Goal: Task Accomplishment & Management: Manage account settings

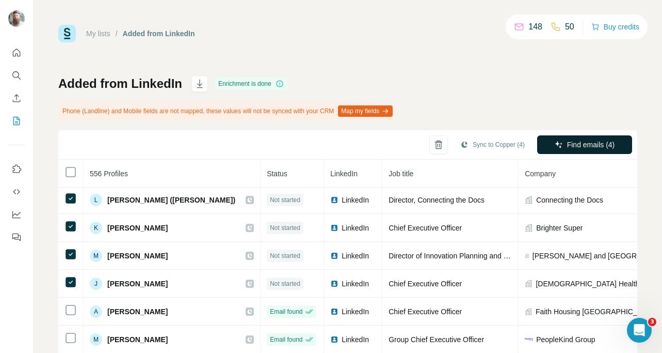
scroll to position [2, 0]
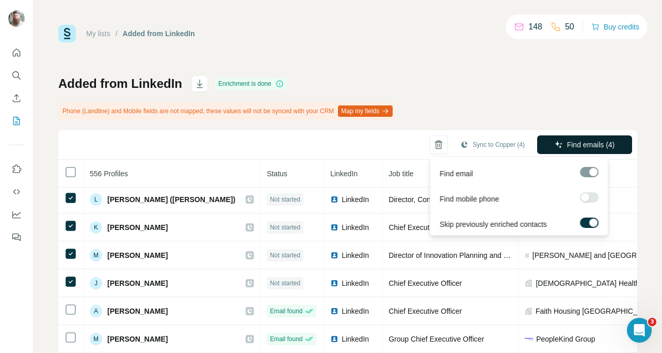
click at [567, 146] on span "Find emails (4)" at bounding box center [591, 144] width 48 height 10
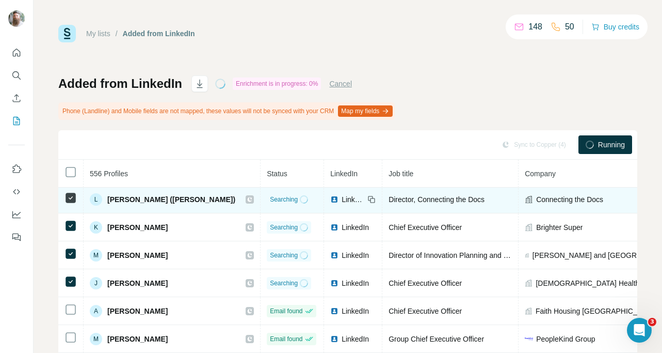
scroll to position [0, 0]
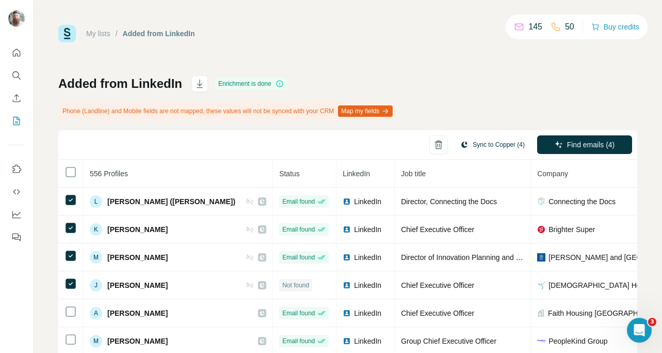
click at [493, 146] on button "Sync to Copper (4)" at bounding box center [492, 144] width 79 height 15
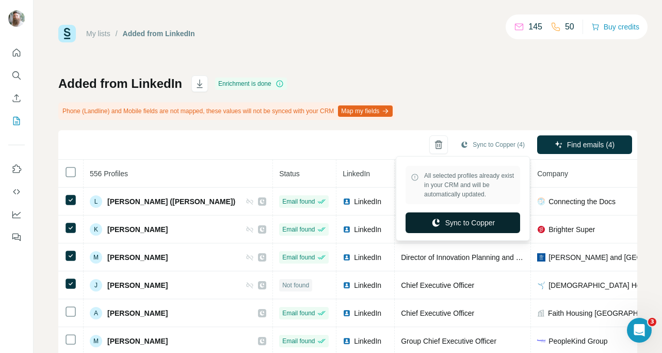
click at [471, 223] on button "Sync to Copper" at bounding box center [463, 222] width 115 height 21
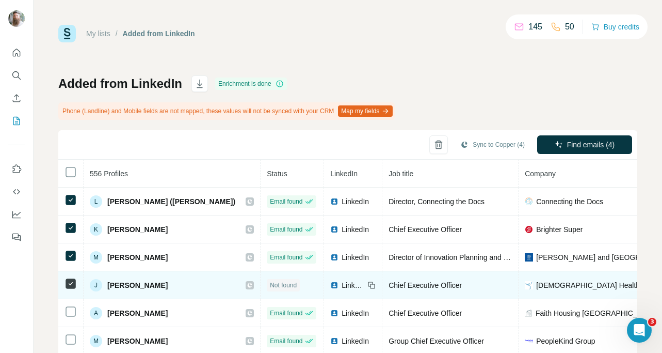
drag, startPoint x: 167, startPoint y: 287, endPoint x: 107, endPoint y: 283, distance: 60.0
click at [107, 283] on div "J Josh McFarlane" at bounding box center [172, 285] width 164 height 12
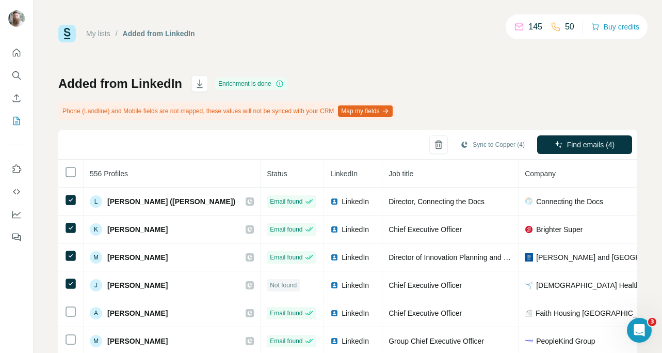
copy span "Josh McFarlane"
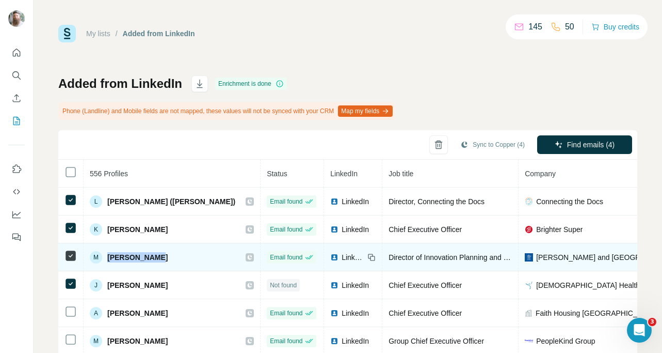
drag, startPoint x: 159, startPoint y: 256, endPoint x: 107, endPoint y: 254, distance: 51.7
click at [107, 254] on div "M Maya Smitran" at bounding box center [172, 257] width 164 height 12
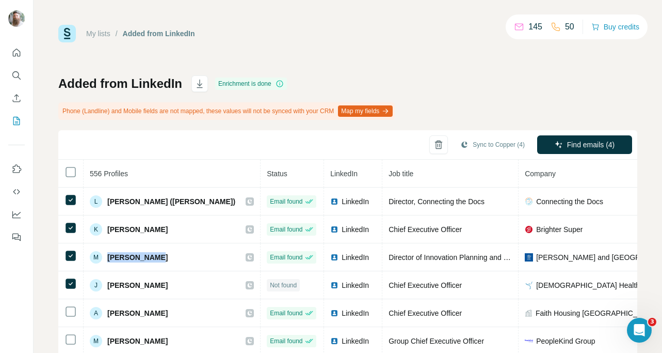
copy span "Maya Smitran"
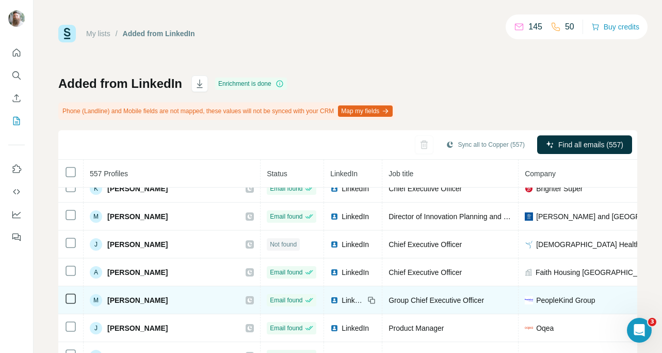
scroll to position [69, 0]
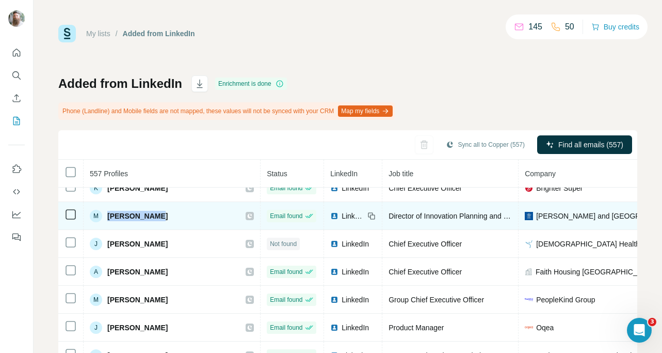
drag, startPoint x: 157, startPoint y: 217, endPoint x: 107, endPoint y: 213, distance: 50.2
click at [107, 213] on div "M Maya Smitran" at bounding box center [172, 216] width 164 height 12
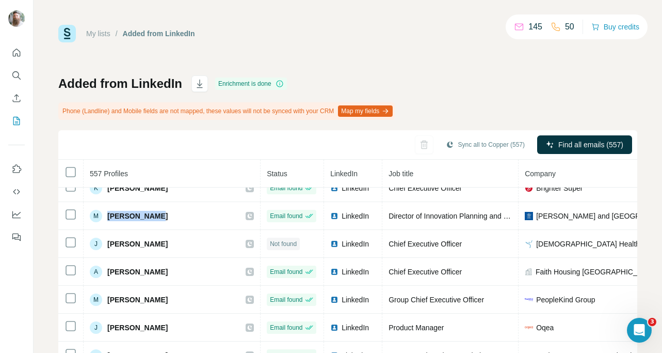
copy span "[PERSON_NAME]"
copy span "Maya Smitran"
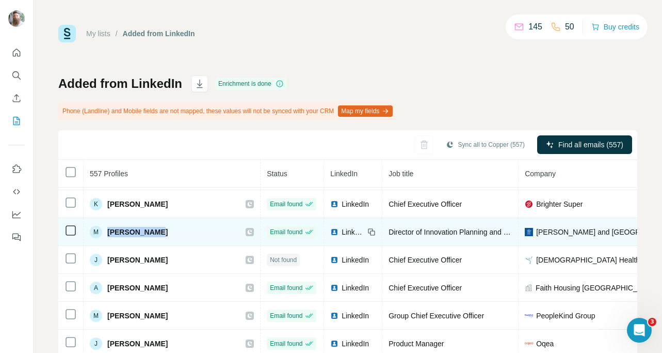
scroll to position [38, 0]
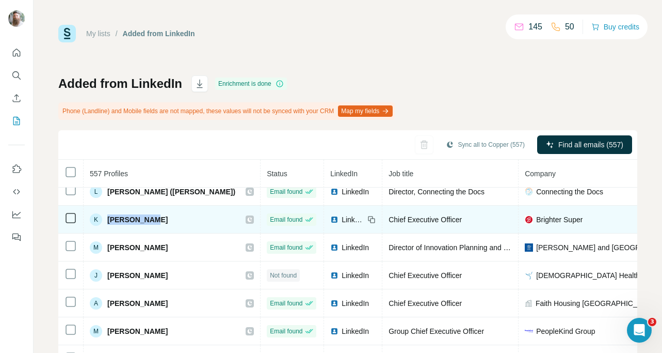
drag, startPoint x: 150, startPoint y: 219, endPoint x: 108, endPoint y: 217, distance: 41.3
click at [108, 217] on div "K Kate Farrar" at bounding box center [172, 219] width 164 height 12
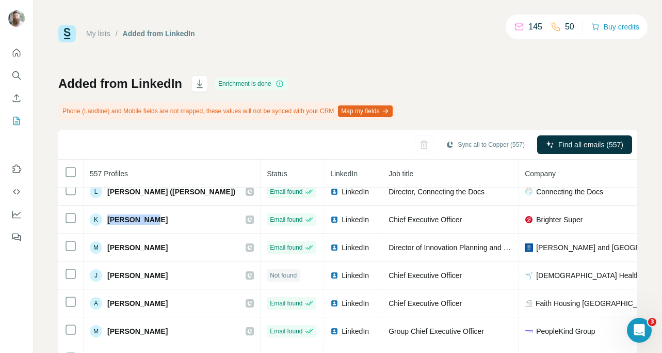
copy span "Kate Farrar"
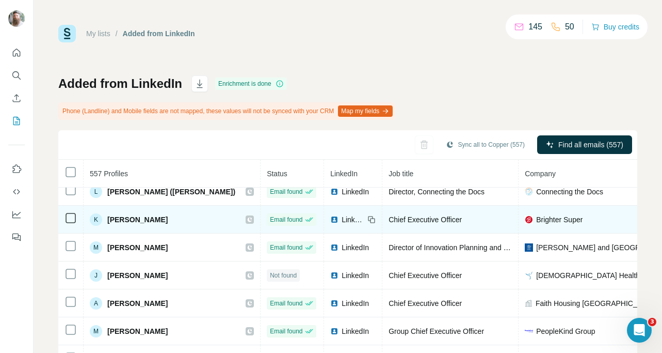
click at [342, 220] on span "LinkedIn" at bounding box center [353, 219] width 23 height 10
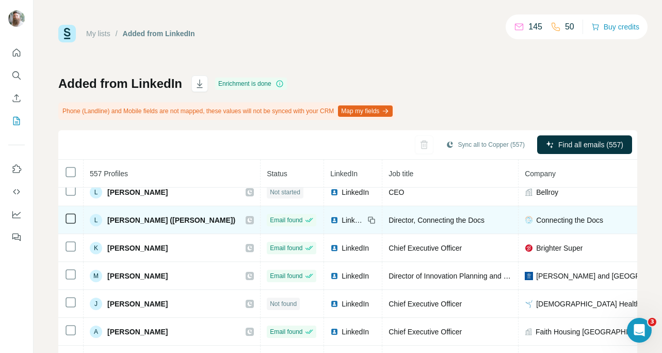
scroll to position [2, 0]
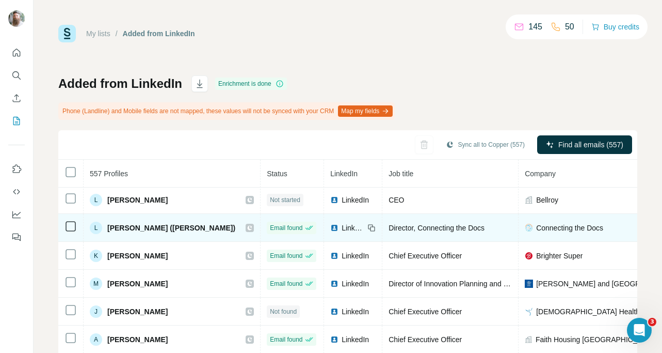
click at [108, 229] on span "Lauren Byrne (Cole)" at bounding box center [171, 227] width 128 height 10
drag, startPoint x: 107, startPoint y: 228, endPoint x: 154, endPoint y: 226, distance: 46.5
click at [154, 226] on span "Lauren Byrne (Cole)" at bounding box center [171, 227] width 128 height 10
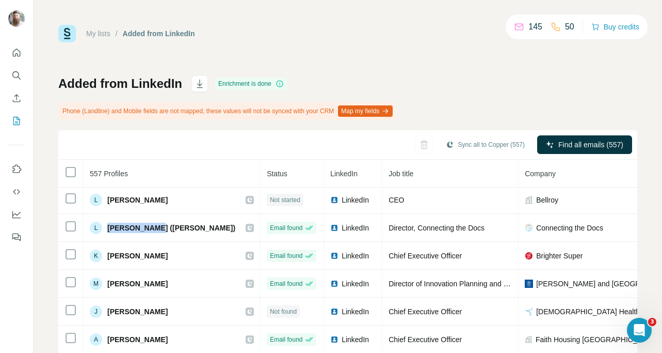
copy span "Lauren Byrne"
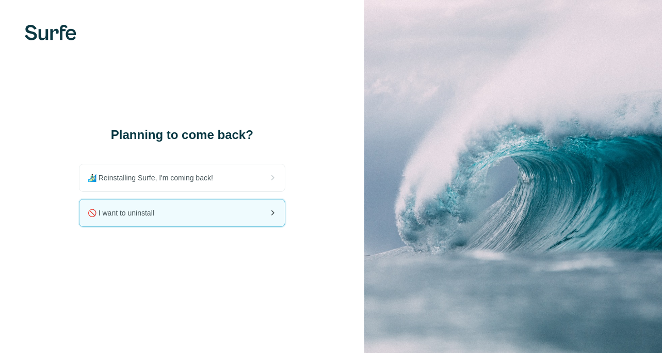
click at [196, 218] on div "🚫 I want to uninstall" at bounding box center [181, 212] width 205 height 27
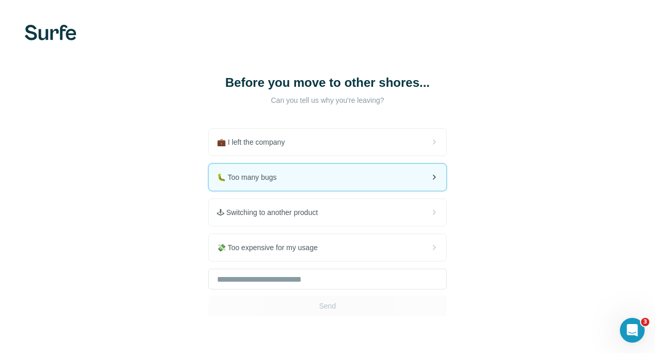
click at [209, 180] on div "🐛 Too many bugs" at bounding box center [327, 177] width 237 height 27
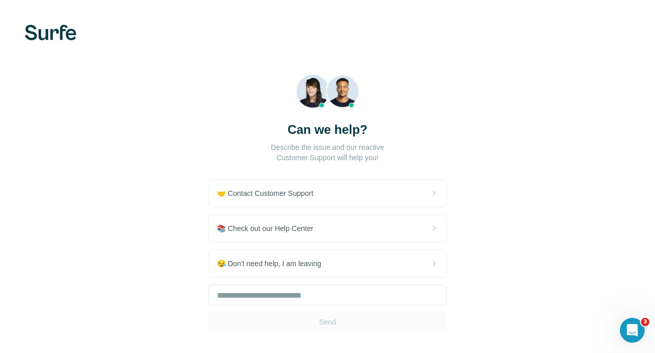
click at [208, 320] on div "Send" at bounding box center [327, 307] width 238 height 47
click at [208, 292] on input "text" at bounding box center [327, 294] width 238 height 21
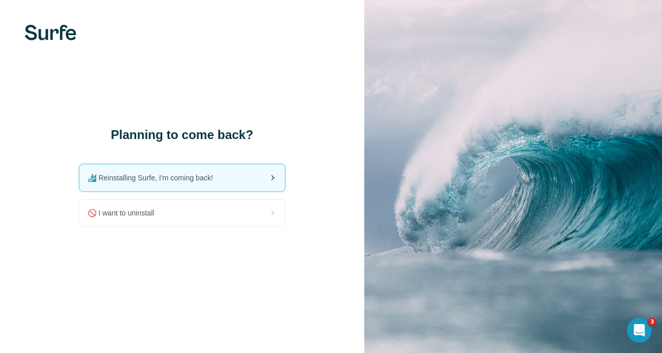
click at [175, 169] on div "🏄🏻‍♂️ Reinstalling Surfe, I'm coming back!" at bounding box center [181, 177] width 205 height 27
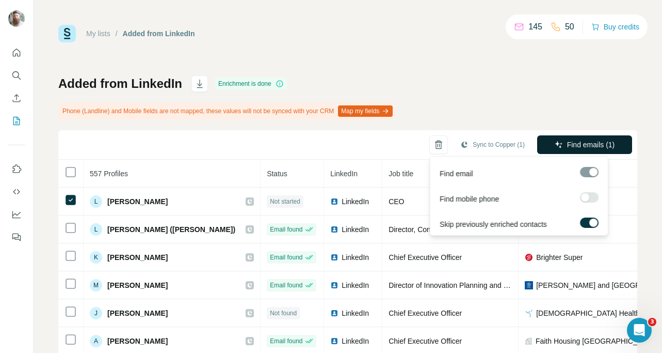
click at [576, 147] on span "Find emails (1)" at bounding box center [591, 144] width 48 height 10
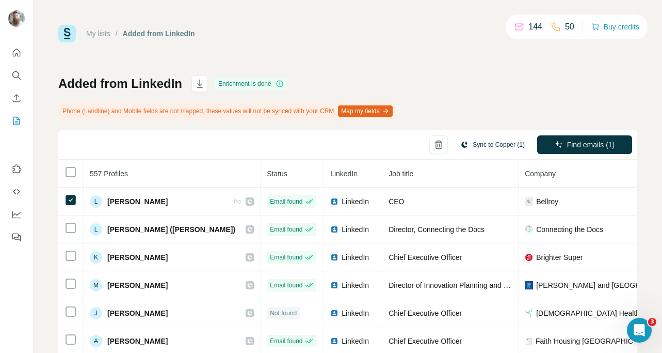
click at [503, 149] on button "Sync to Copper (1)" at bounding box center [492, 144] width 79 height 15
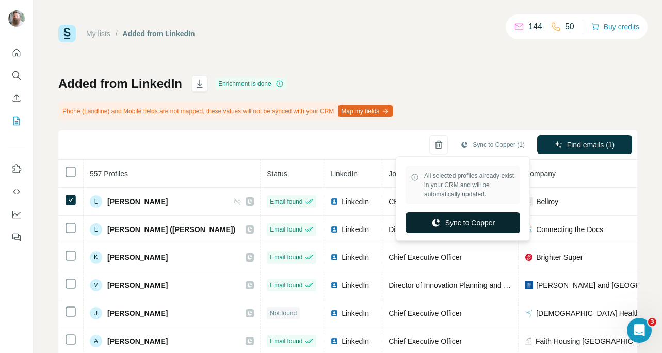
click at [478, 218] on button "Sync to Copper" at bounding box center [463, 222] width 115 height 21
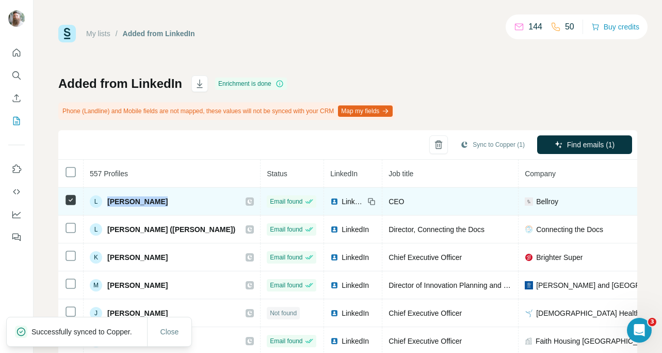
drag, startPoint x: 156, startPoint y: 202, endPoint x: 107, endPoint y: 200, distance: 49.1
click at [107, 200] on div "L Lina Calabria" at bounding box center [172, 201] width 164 height 12
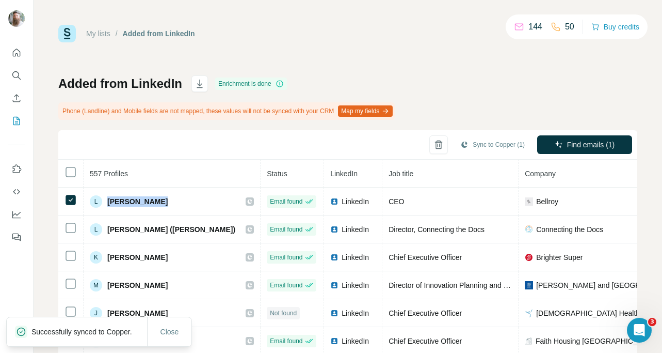
copy span "Lina Calabria"
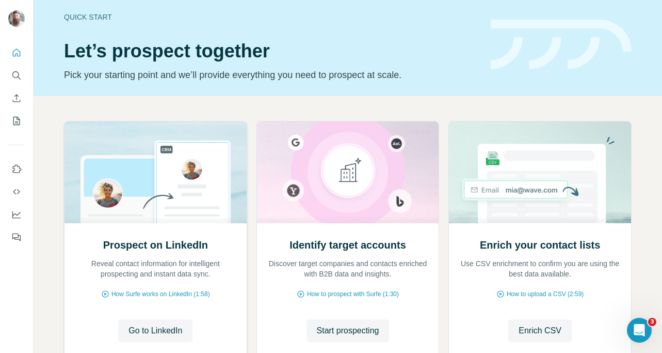
scroll to position [18, 0]
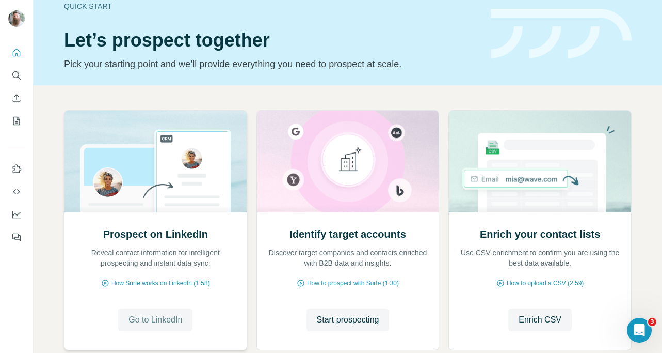
click at [162, 313] on span "Go to LinkedIn" at bounding box center [156, 319] width 54 height 12
click at [348, 312] on button "Start prospecting" at bounding box center [348, 319] width 83 height 23
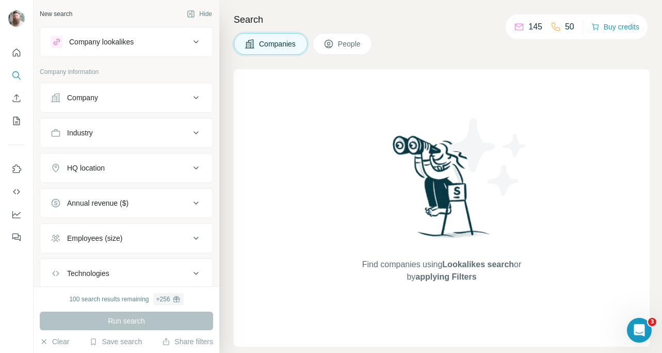
scroll to position [66, 0]
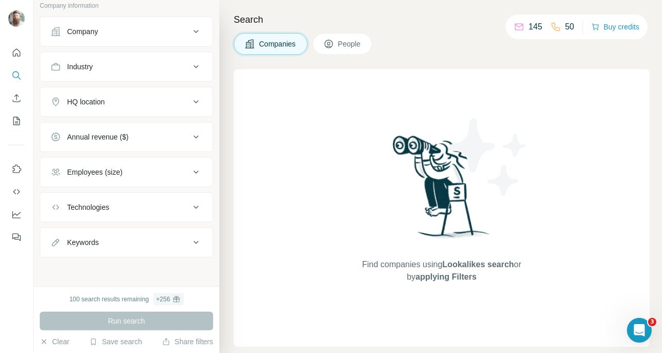
click at [190, 205] on icon at bounding box center [196, 207] width 12 height 12
click at [192, 210] on icon at bounding box center [196, 207] width 12 height 12
click at [190, 208] on icon at bounding box center [196, 207] width 12 height 12
click at [190, 241] on icon at bounding box center [196, 242] width 12 height 12
